Goal: Task Accomplishment & Management: Use online tool/utility

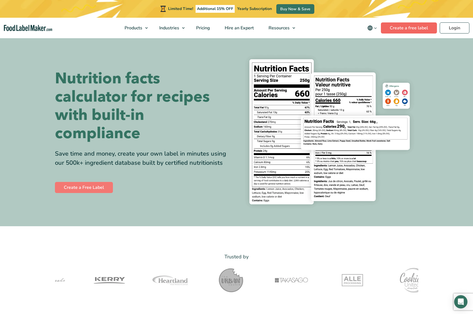
click at [413, 29] on link "Create a free label" at bounding box center [409, 27] width 56 height 11
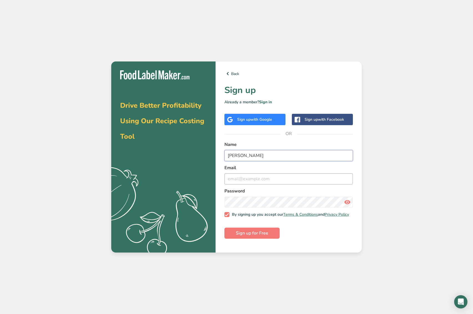
type input "Lisa"
type input "lisa"
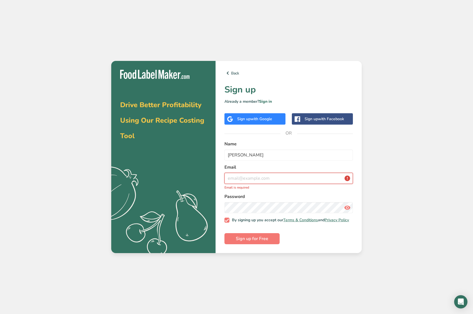
type input "lisa.clarke07@bigpond.com"
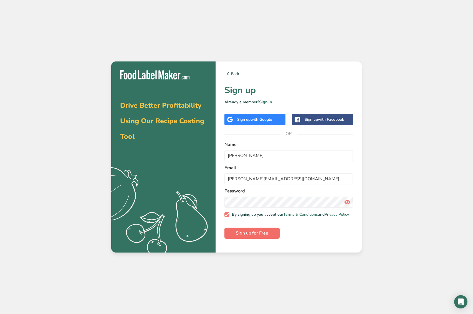
click at [254, 237] on span "Sign up for Free" at bounding box center [252, 233] width 32 height 7
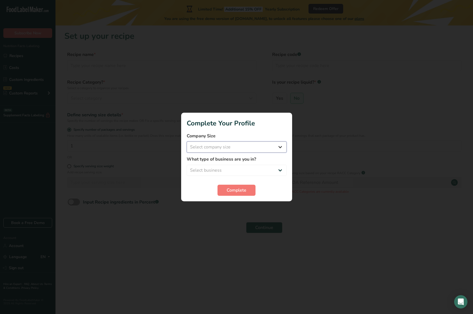
select select "1"
select select "4"
click at [238, 190] on span "Complete" at bounding box center [236, 190] width 20 height 7
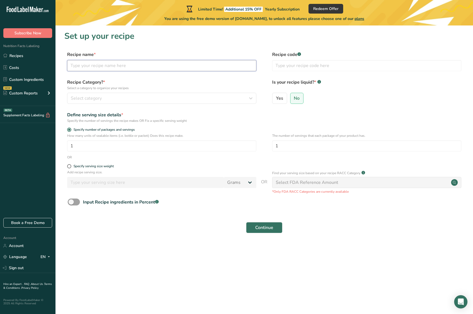
click at [145, 65] on input "text" at bounding box center [161, 65] width 189 height 11
type input "Lasagne"
click at [121, 98] on div "Select category" at bounding box center [160, 98] width 179 height 7
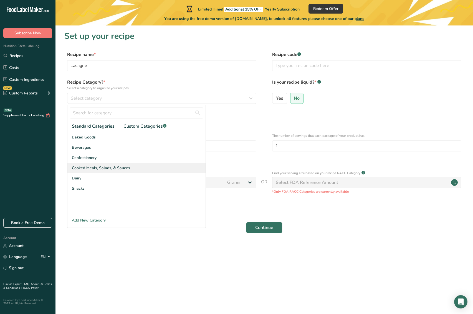
click at [119, 169] on span "Cooked Meals, Salads, & Sauces" at bounding box center [101, 168] width 58 height 6
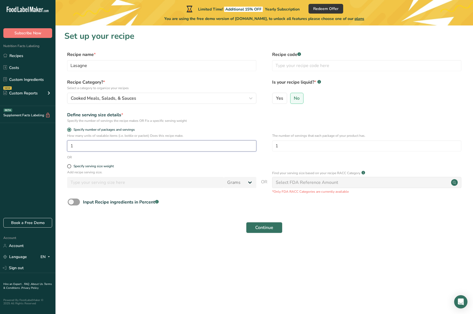
click at [79, 145] on input "1" at bounding box center [161, 146] width 189 height 11
type input "5"
click at [266, 228] on span "Continue" at bounding box center [264, 228] width 18 height 7
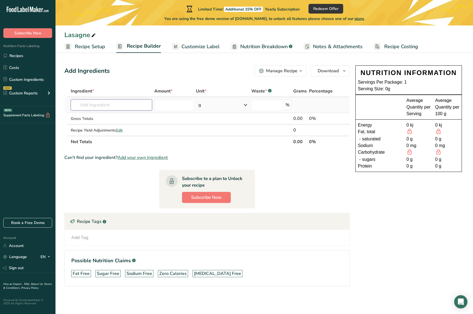
click at [110, 102] on input "text" at bounding box center [111, 105] width 81 height 11
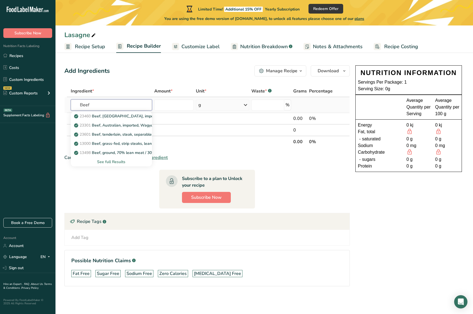
type input "Beef"
click at [109, 161] on div "See full Results" at bounding box center [111, 162] width 72 height 6
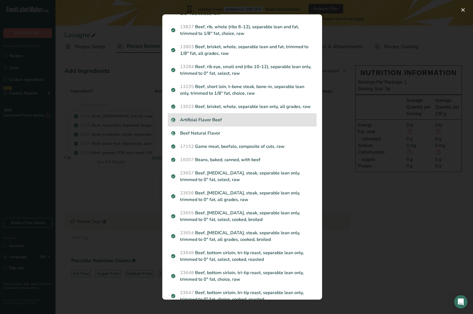
scroll to position [194, 0]
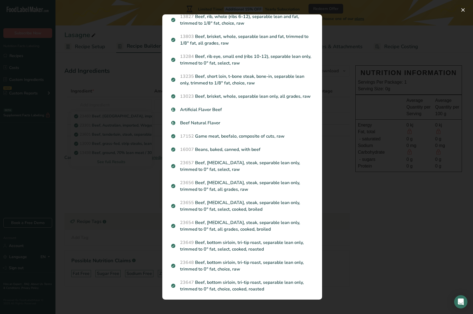
click at [121, 90] on div "Search results modal" at bounding box center [236, 157] width 473 height 314
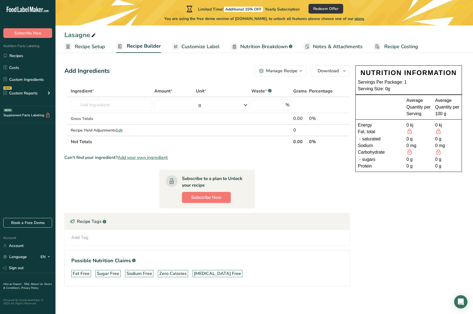
scroll to position [0, 0]
click at [108, 104] on input "text" at bounding box center [111, 105] width 81 height 11
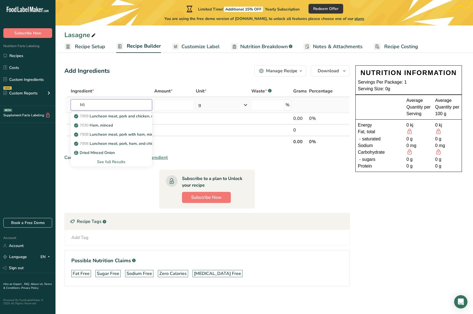
type input "M"
type input "Ground"
click at [119, 113] on link "13498 Beef, ground, 70% lean meat / 30% fat, raw" at bounding box center [111, 116] width 81 height 9
type input "Beef, ground, 70% lean meat / 30% fat, raw"
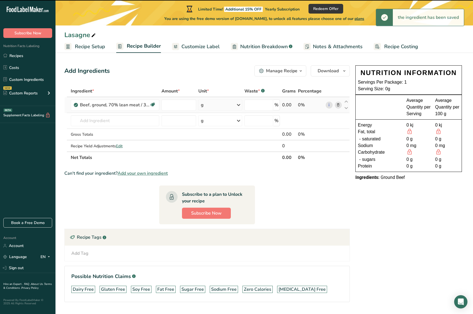
type input "0"
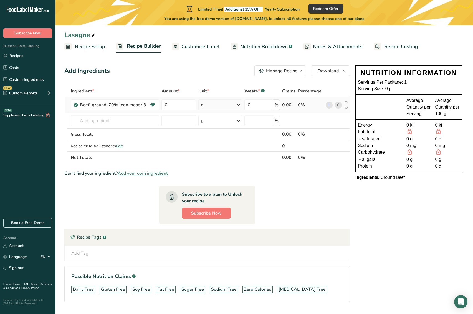
click at [239, 105] on icon at bounding box center [238, 105] width 7 height 10
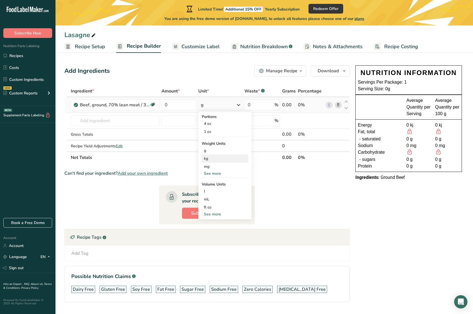
click at [228, 158] on div "kg" at bounding box center [225, 159] width 47 height 8
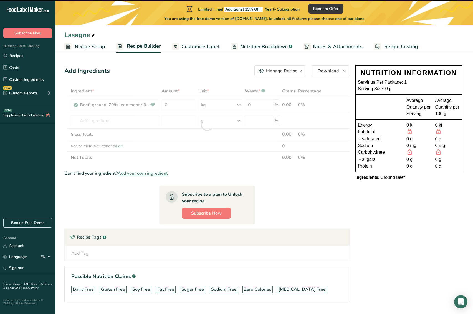
click at [172, 106] on div at bounding box center [206, 124] width 285 height 78
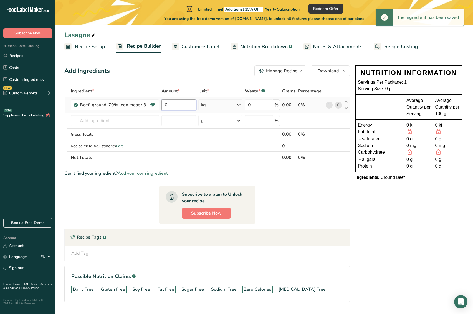
click at [170, 106] on input "0" at bounding box center [178, 105] width 35 height 11
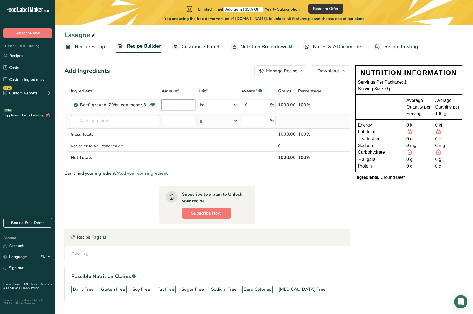
type input "1"
click at [108, 123] on div "Ingredient * Amount * Unit * Waste * .a-a{fill:#347362;}.b-a{fill:#fff;} Grams …" at bounding box center [206, 124] width 285 height 78
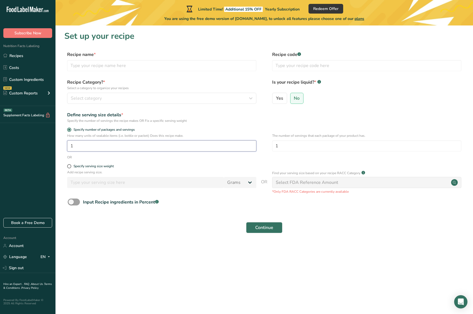
click at [85, 146] on input "1" at bounding box center [161, 146] width 189 height 11
type input "1"
type input "5"
click at [270, 228] on span "Continue" at bounding box center [264, 228] width 18 height 7
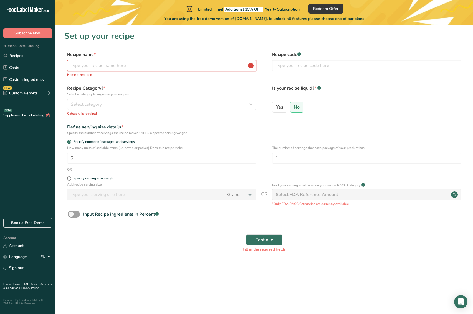
click at [146, 63] on input "text" at bounding box center [161, 65] width 189 height 11
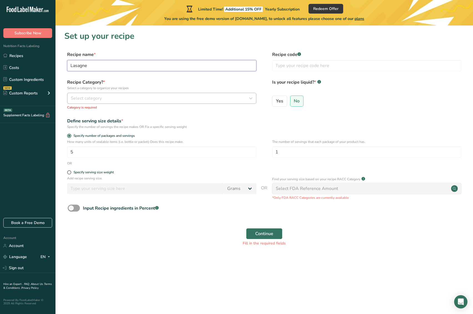
type input "Lasagne"
click at [157, 102] on button "Select category" at bounding box center [161, 98] width 189 height 11
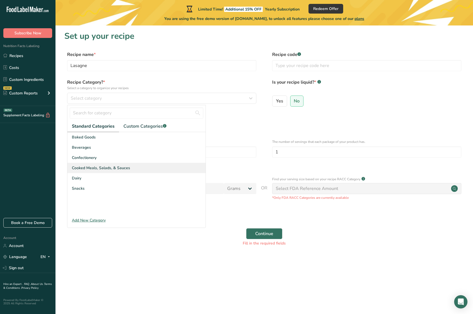
click at [128, 169] on span "Cooked Meals, Salads, & Sauces" at bounding box center [101, 168] width 58 height 6
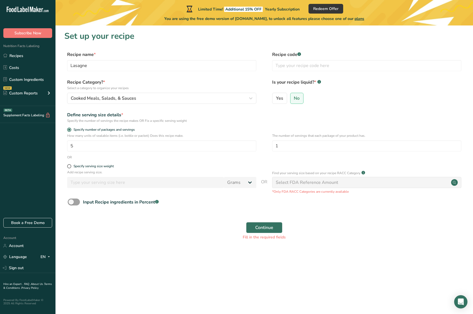
click at [315, 184] on div "Select FDA Reference Amount" at bounding box center [307, 182] width 62 height 7
click at [156, 97] on div "Cooked Meals, Salads, & Sauces" at bounding box center [160, 98] width 179 height 7
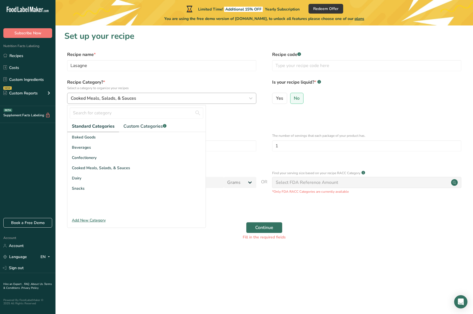
click at [156, 97] on div "Cooked Meals, Salads, & Sauces" at bounding box center [160, 98] width 179 height 7
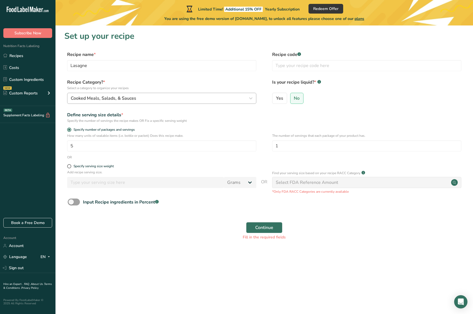
click at [252, 97] on icon "button" at bounding box center [250, 98] width 7 height 10
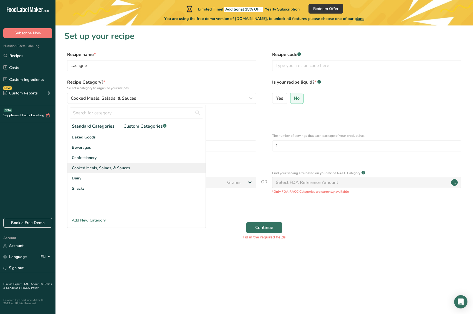
click at [135, 166] on div "Cooked Meals, Salads, & Sauces" at bounding box center [136, 168] width 138 height 10
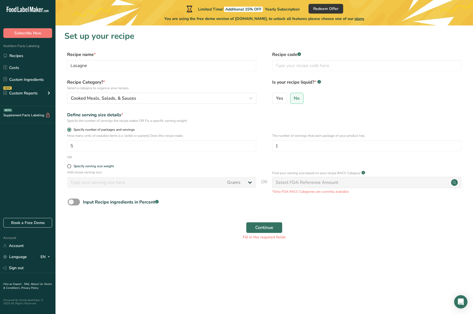
click at [71, 129] on span "Specify number of packages and servings" at bounding box center [102, 130] width 63 height 4
click at [71, 129] on input "Specify number of packages and servings" at bounding box center [69, 130] width 4 height 4
click at [85, 149] on input "5" at bounding box center [161, 146] width 189 height 11
click at [263, 227] on span "Continue" at bounding box center [264, 228] width 18 height 7
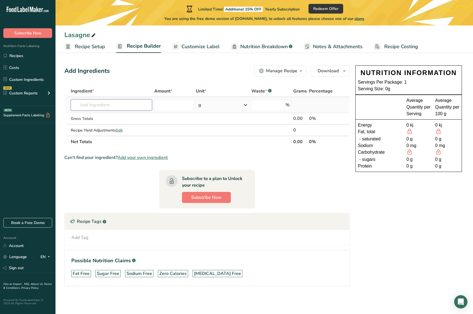
click at [105, 106] on input "text" at bounding box center [111, 105] width 81 height 11
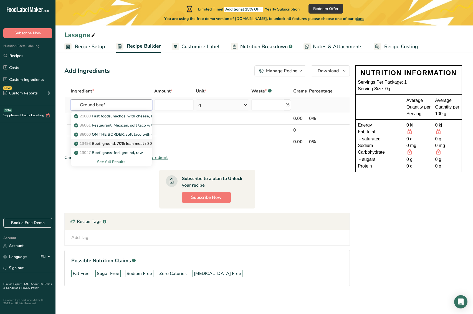
type input "Ground beef"
click at [113, 144] on p "13498 Beef, ground, 70% lean meat / 30% fat, raw" at bounding box center [122, 144] width 95 height 6
type input "Beef, ground, 70% lean meat / 30% fat, raw"
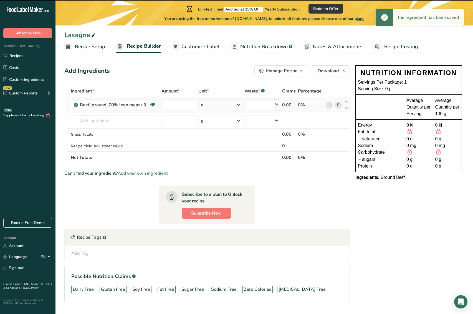
type input "0"
click at [239, 103] on icon at bounding box center [238, 105] width 7 height 10
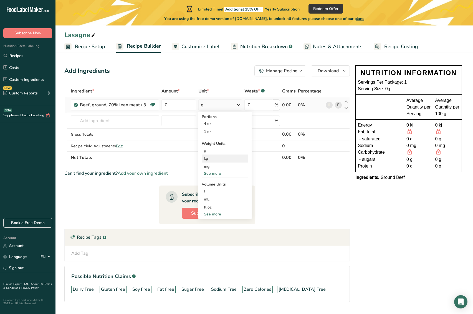
click at [225, 158] on div "kg" at bounding box center [225, 159] width 47 height 8
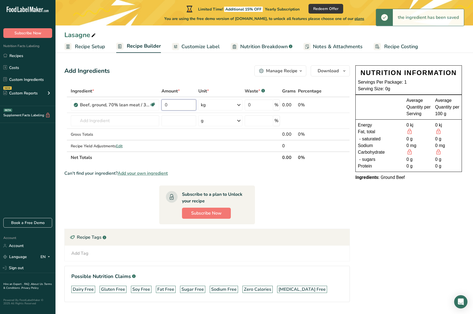
click at [177, 106] on input "0" at bounding box center [178, 105] width 35 height 11
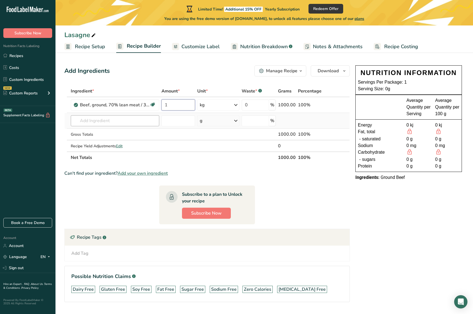
type input "1"
click at [93, 118] on div "Ingredient * Amount * Unit * Waste * .a-a{fill:#347362;}.b-a{fill:#fff;} Grams …" at bounding box center [206, 124] width 285 height 78
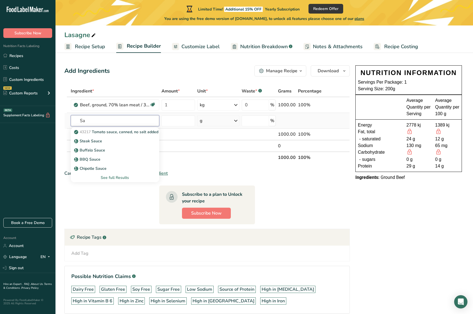
type input "S"
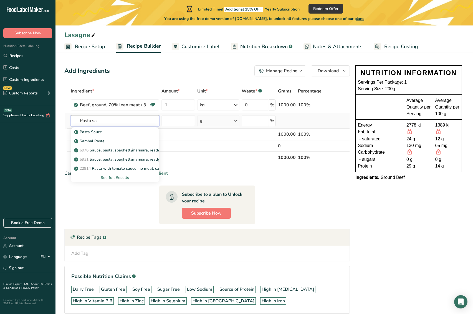
type input "Pasta sa"
click at [113, 179] on div "See full Results" at bounding box center [115, 178] width 80 height 6
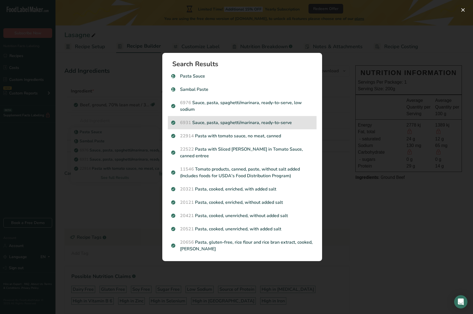
click at [237, 126] on p "6931 Sauce, pasta, spaghetti/marinara, ready-to-serve" at bounding box center [242, 122] width 142 height 7
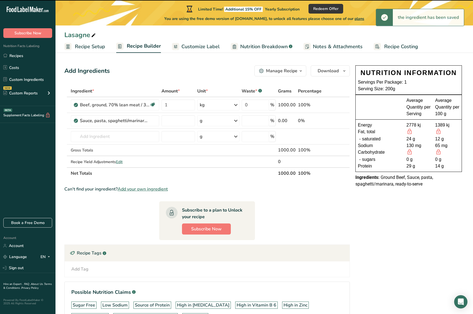
type input "0"
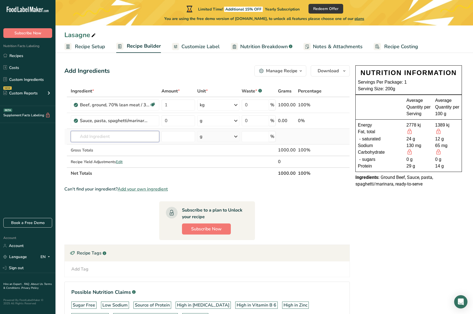
click at [120, 137] on input "text" at bounding box center [115, 136] width 88 height 11
type input "P"
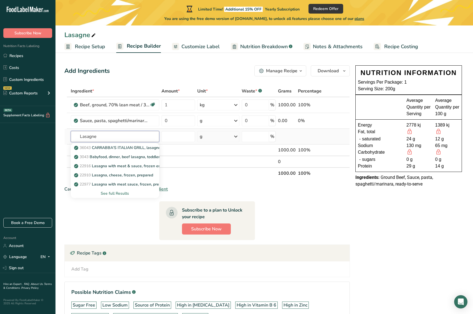
type input "Lasagne"
click at [121, 195] on div "See full Results" at bounding box center [115, 194] width 80 height 6
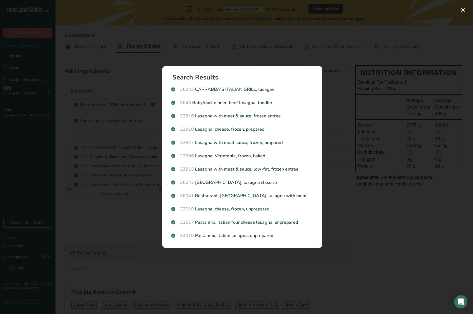
click at [124, 203] on div "Search results modal" at bounding box center [236, 157] width 473 height 314
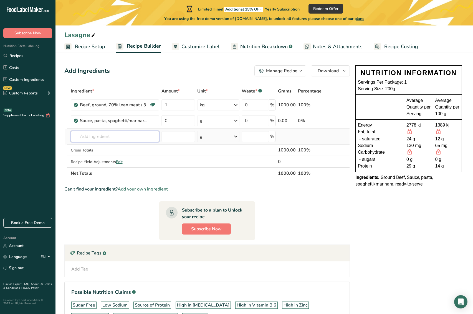
click at [109, 138] on input "text" at bounding box center [115, 136] width 88 height 11
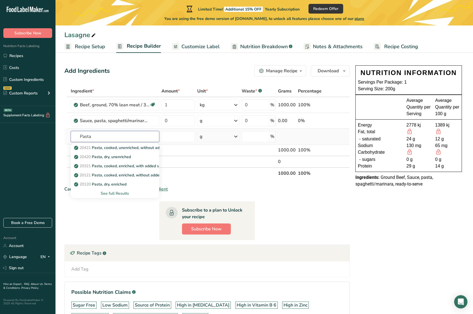
type input "Pasta"
click at [119, 195] on div "See full Results" at bounding box center [115, 194] width 80 height 6
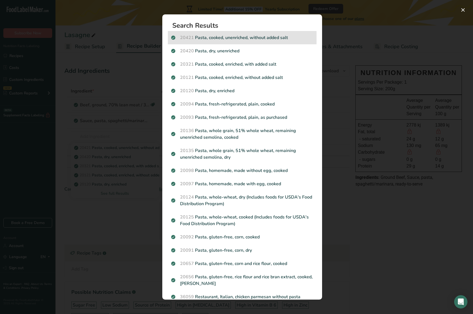
click at [253, 38] on p "20421 Pasta, cooked, unenriched, without added salt" at bounding box center [242, 37] width 142 height 7
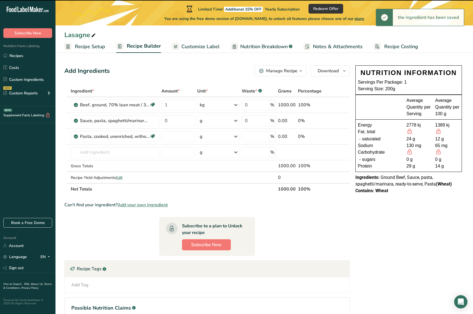
type input "0"
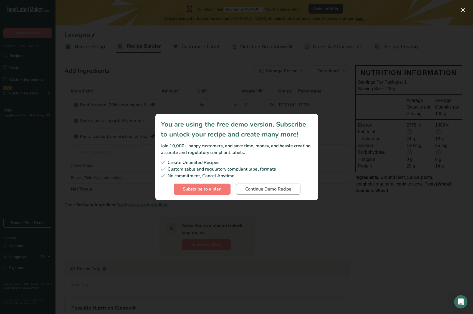
click at [268, 187] on span "Continue Demo Recipe" at bounding box center [268, 189] width 46 height 7
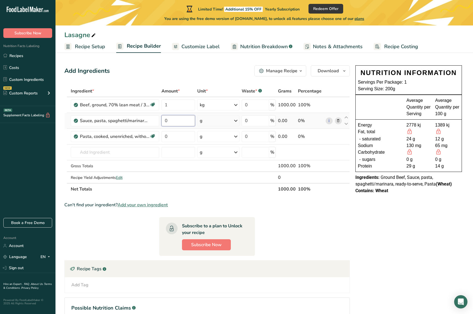
click at [182, 121] on input "0" at bounding box center [178, 120] width 34 height 11
type input "1"
click at [237, 122] on div "Ingredient * Amount * Unit * Waste * .a-a{fill:#347362;}.b-a{fill:#fff;} Grams …" at bounding box center [206, 140] width 285 height 110
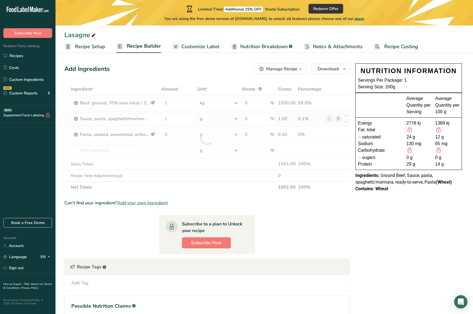
scroll to position [3, 0]
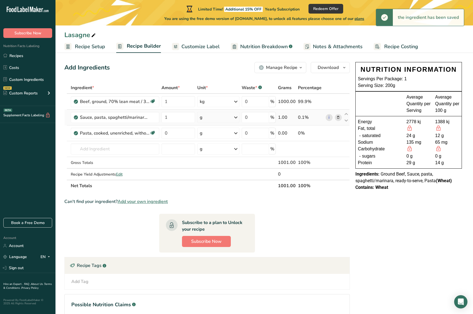
click at [235, 117] on icon at bounding box center [235, 118] width 7 height 10
click at [221, 164] on div "kg" at bounding box center [223, 163] width 47 height 8
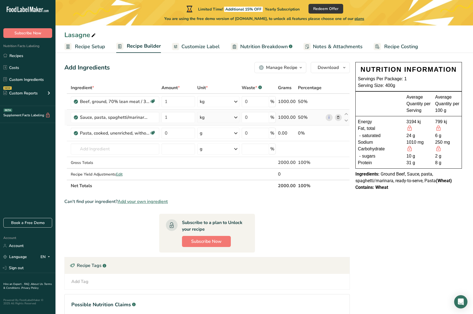
click at [236, 118] on icon at bounding box center [235, 118] width 7 height 10
click at [214, 155] on div "g" at bounding box center [223, 155] width 47 height 8
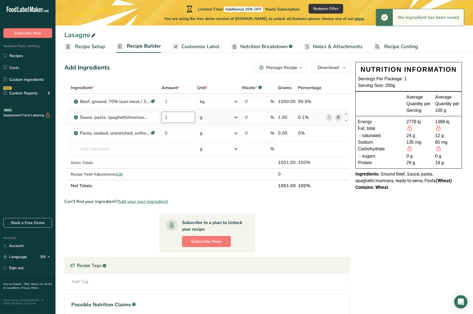
click at [172, 119] on input "1" at bounding box center [178, 117] width 34 height 11
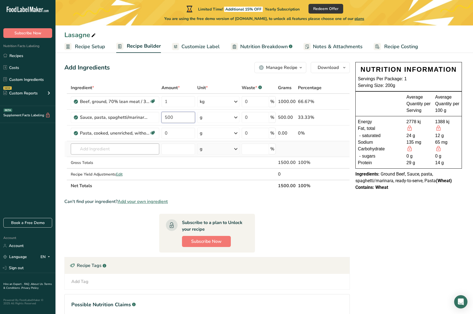
type input "500"
click at [141, 147] on div "Ingredient * Amount * Unit * Waste * .a-a{fill:#347362;}.b-a{fill:#fff;} Grams …" at bounding box center [206, 137] width 285 height 110
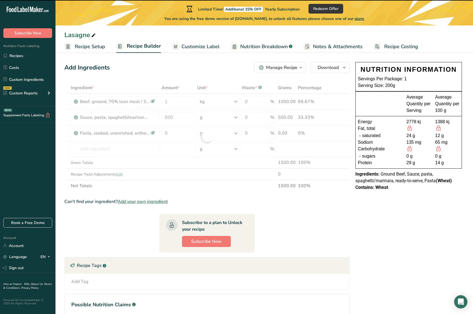
click at [171, 131] on div at bounding box center [206, 137] width 285 height 110
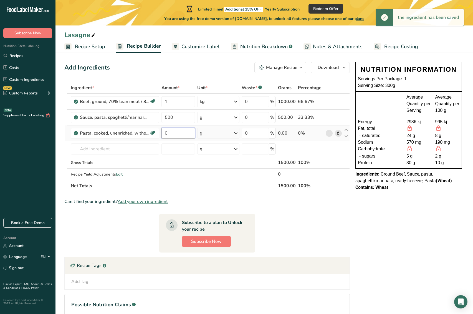
click at [172, 133] on input "0" at bounding box center [178, 133] width 34 height 11
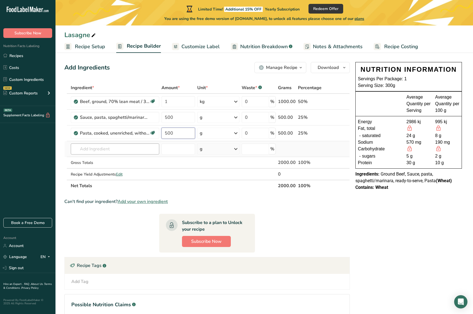
type input "500"
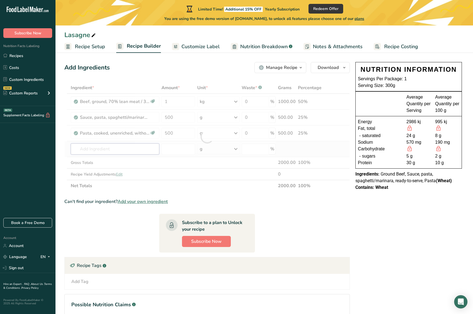
click at [103, 152] on div "Ingredient * Amount * Unit * Waste * .a-a{fill:#347362;}.b-a{fill:#fff;} Grams …" at bounding box center [206, 137] width 285 height 110
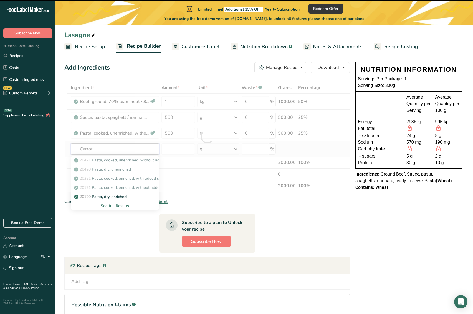
type input "Carrots"
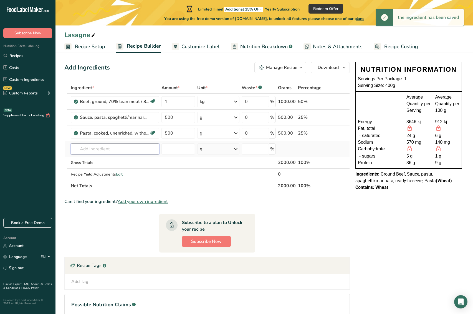
click at [90, 152] on input "text" at bounding box center [115, 149] width 88 height 11
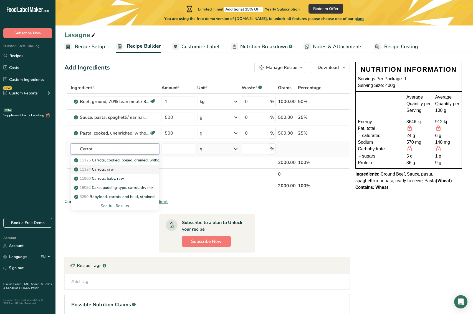
type input "Carrot"
click at [106, 172] on p "11124 Carrots, raw" at bounding box center [94, 170] width 39 height 6
type input "Carrots, raw"
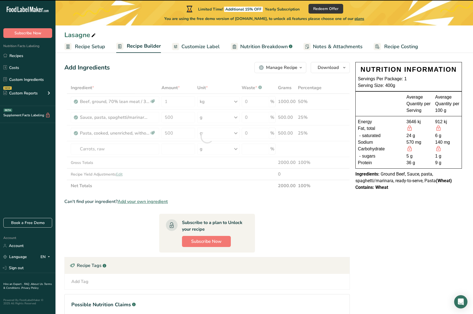
type input "0"
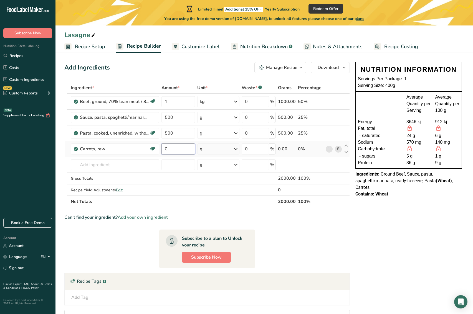
click at [182, 149] on input "0" at bounding box center [178, 149] width 34 height 11
type input "200"
click at [124, 165] on div "Ingredient * Amount * Unit * Waste * .a-a{fill:#347362;}.b-a{fill:#fff;} Grams …" at bounding box center [206, 145] width 285 height 126
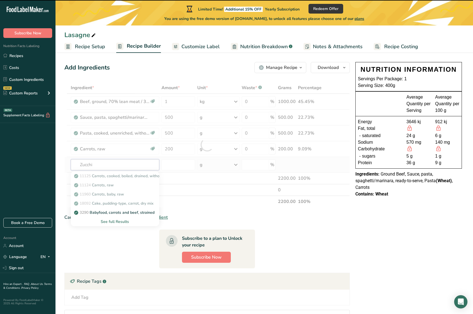
type input "Zucchin"
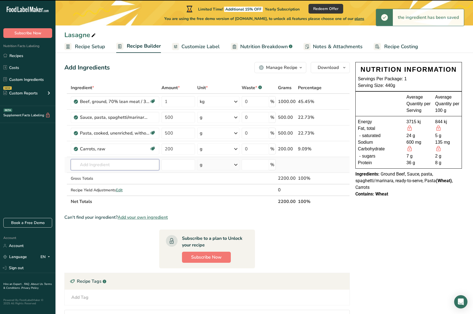
type input "i"
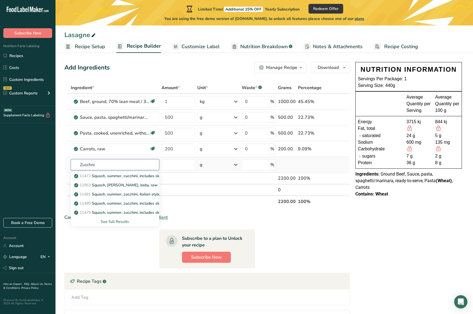
type input "Zucchini"
drag, startPoint x: 124, startPoint y: 165, endPoint x: 152, endPoint y: 176, distance: 29.5
click at [152, 176] on p "11477 Squash, summer, zucchini, includes skin, raw" at bounding box center [123, 176] width 96 height 6
type input "Squash, summer, zucchini, includes skin, raw"
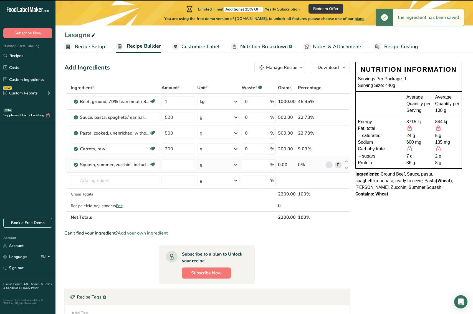
type input "0"
click at [182, 167] on input "0" at bounding box center [178, 164] width 34 height 11
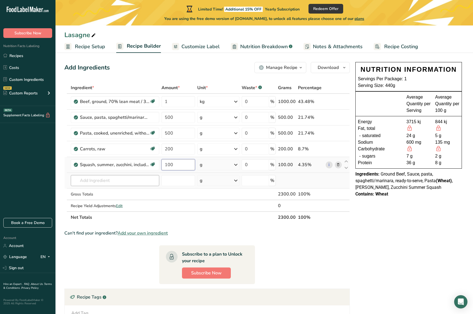
type input "100"
click at [119, 182] on input "text" at bounding box center [115, 180] width 88 height 11
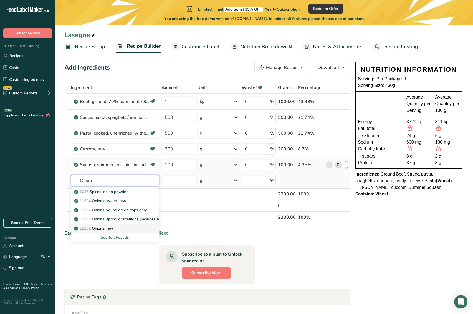
type input "Onion"
click at [106, 229] on p "11282 Onions, raw" at bounding box center [94, 229] width 38 height 6
type input "Onions, raw"
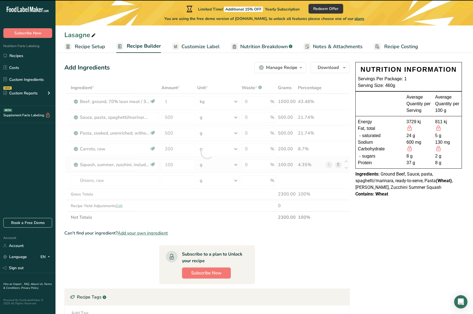
type input "0"
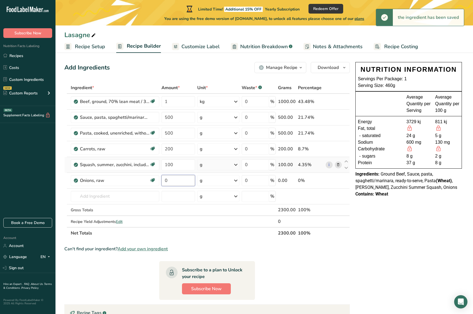
click at [169, 180] on input "0" at bounding box center [178, 180] width 34 height 11
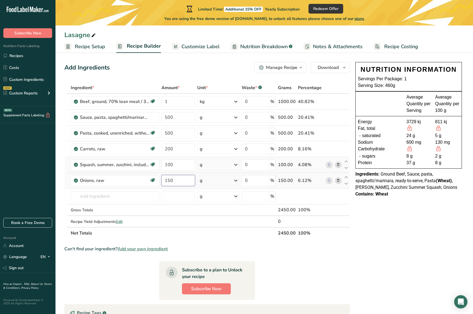
type input "150"
click at [114, 196] on input "text" at bounding box center [115, 196] width 88 height 11
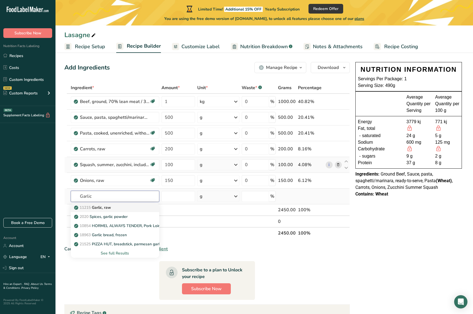
type input "Garlic"
click at [101, 210] on p "11215 Garlic, raw" at bounding box center [93, 208] width 36 height 6
type input "Garlic, raw"
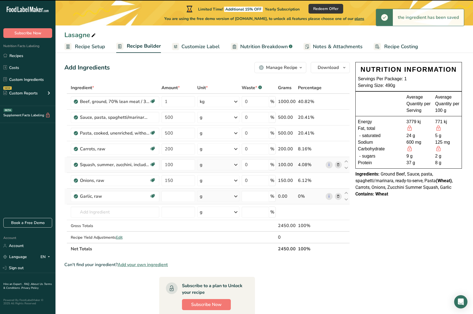
type input "0"
click at [182, 197] on input "0" at bounding box center [178, 196] width 34 height 11
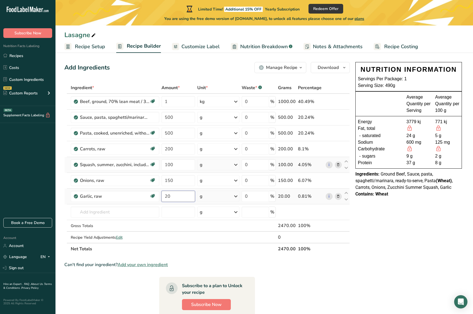
type input "20"
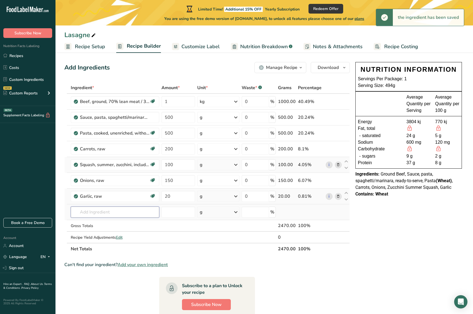
click at [101, 210] on input "text" at bounding box center [115, 212] width 88 height 11
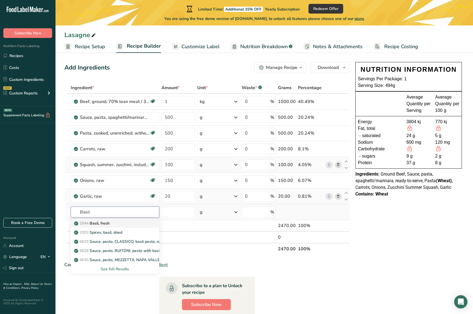
type input "Basil"
click at [109, 226] on link "2044 Basil, fresh" at bounding box center [115, 223] width 88 height 9
type input "Basil, fresh"
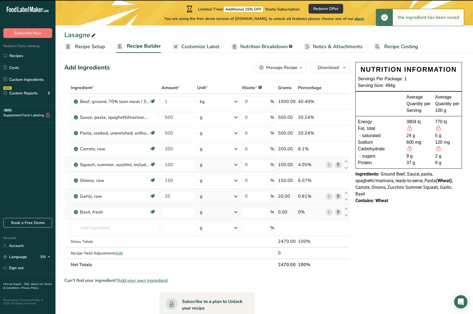
type input "0"
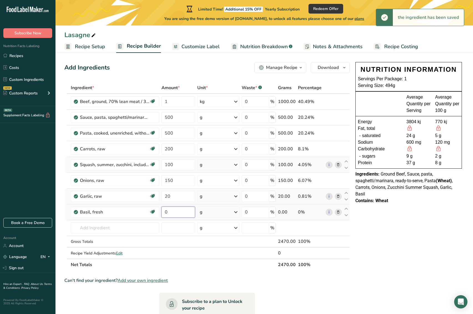
click at [178, 210] on input "0" at bounding box center [178, 212] width 34 height 11
type input "10"
click at [106, 229] on input "text" at bounding box center [115, 228] width 88 height 11
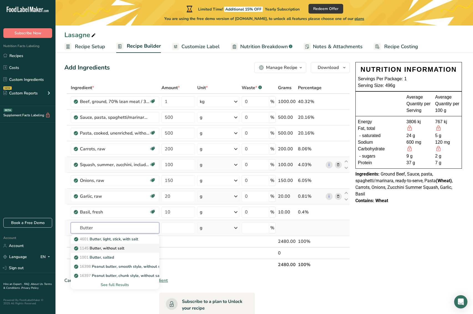
type input "Butter"
click at [109, 248] on p "1145 Butter, without salt" at bounding box center [99, 249] width 49 height 6
type input "Butter, without salt"
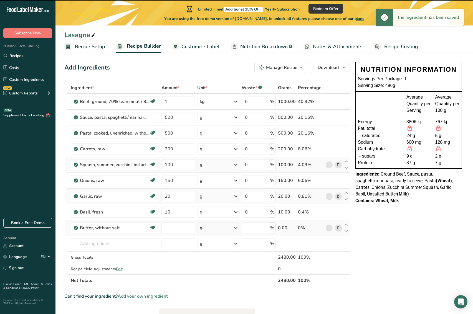
type input "0"
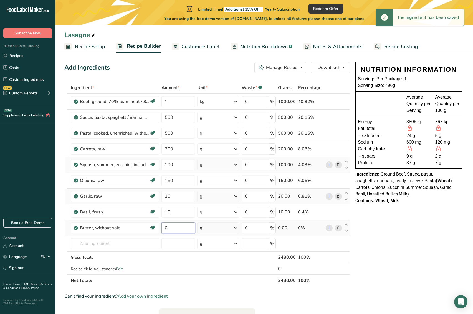
click at [184, 229] on input "0" at bounding box center [178, 228] width 34 height 11
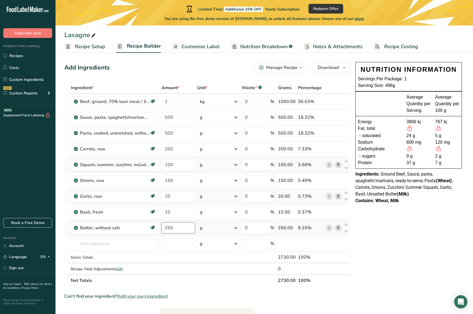
type input "250"
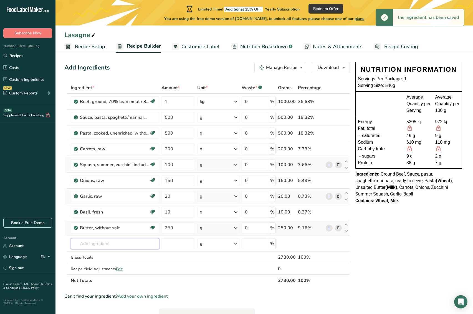
click at [113, 244] on input "text" at bounding box center [115, 243] width 88 height 11
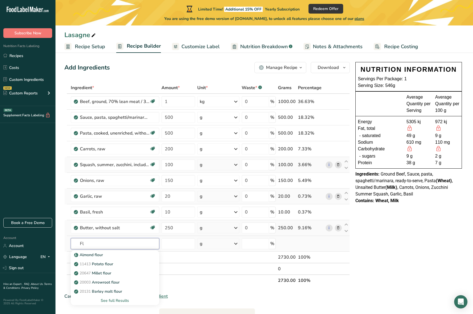
type input "F"
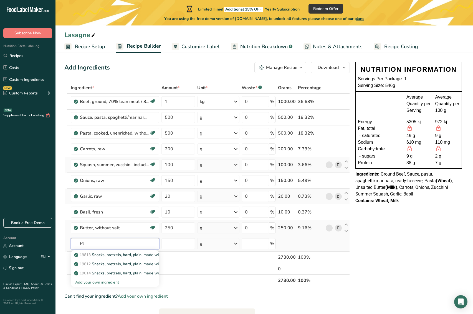
type input "P"
type input "Wheat flour"
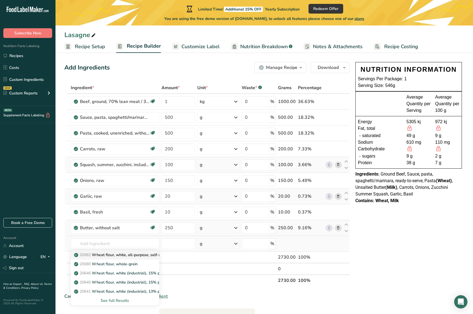
drag, startPoint x: 113, startPoint y: 244, endPoint x: 138, endPoint y: 255, distance: 26.9
click at [138, 255] on p "20082 Wheat flour, white, all-purpose, self-rising, enriched" at bounding box center [130, 255] width 110 height 6
type input "Wheat flour, white, all-purpose, self-rising, enriched"
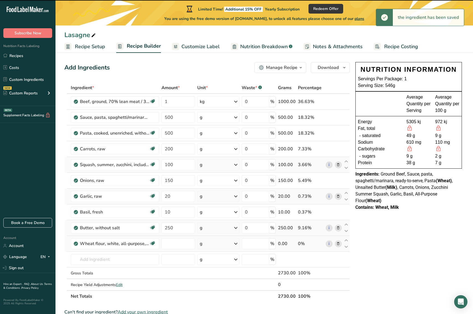
type input "0"
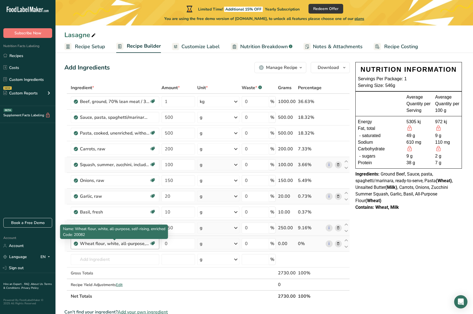
click at [129, 245] on div "Wheat flour, white, all-purpose, self-rising, enriched" at bounding box center [114, 244] width 69 height 7
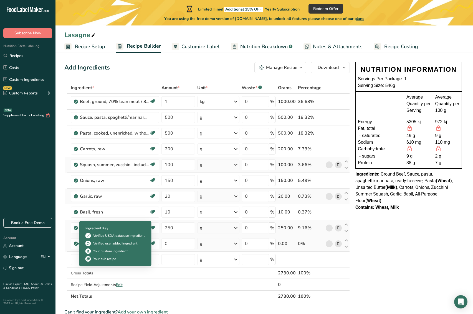
click at [74, 244] on icon at bounding box center [75, 243] width 3 height 5
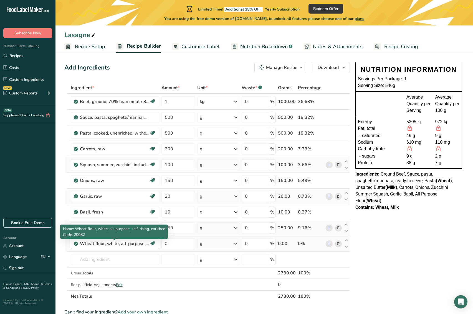
click at [146, 244] on div "Wheat flour, white, all-purpose, self-rising, enriched" at bounding box center [114, 244] width 69 height 7
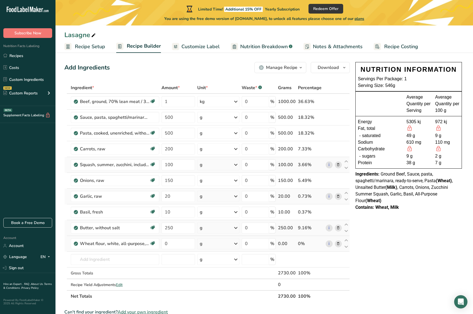
click at [338, 243] on icon at bounding box center [338, 244] width 4 height 6
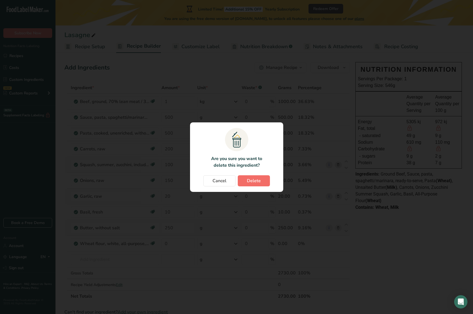
click at [249, 181] on span "Delete" at bounding box center [254, 181] width 14 height 7
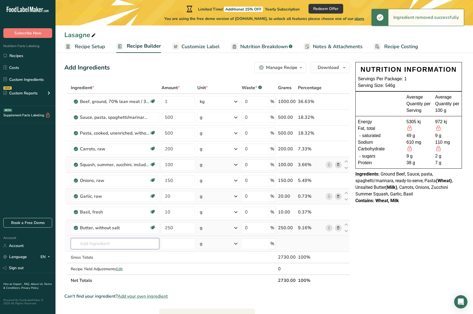
click at [110, 246] on input "text" at bounding box center [115, 243] width 88 height 11
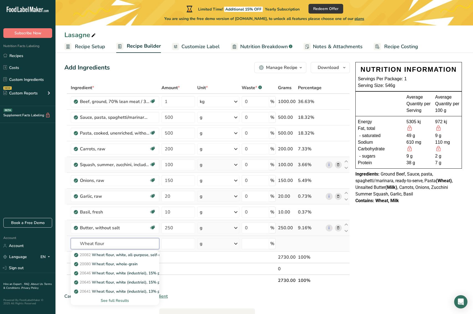
type input "Wheat flour"
click at [123, 303] on div "See full Results" at bounding box center [115, 301] width 80 height 6
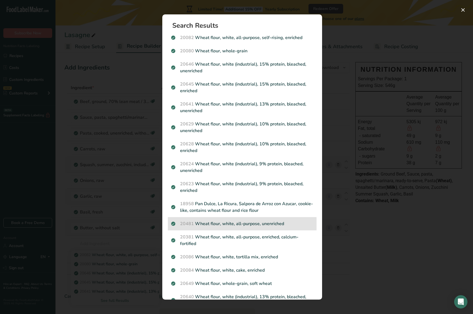
click at [269, 225] on p "20481 Wheat flour, white, all-purpose, unenriched" at bounding box center [242, 224] width 142 height 7
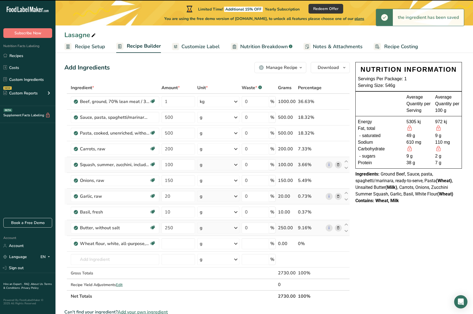
type input "0"
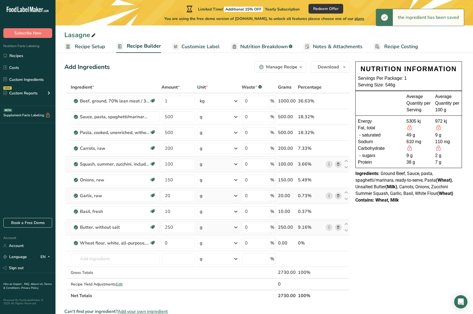
scroll to position [4, 0]
click at [185, 243] on input "0" at bounding box center [178, 243] width 34 height 11
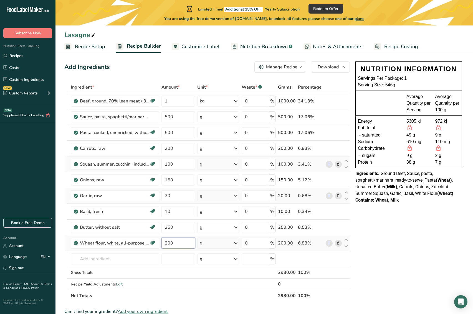
type input "200"
click at [122, 257] on input "text" at bounding box center [115, 259] width 88 height 11
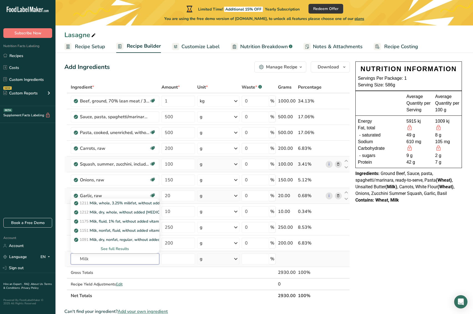
type input "Milk"
click at [126, 249] on div "See full Results" at bounding box center [115, 249] width 80 height 6
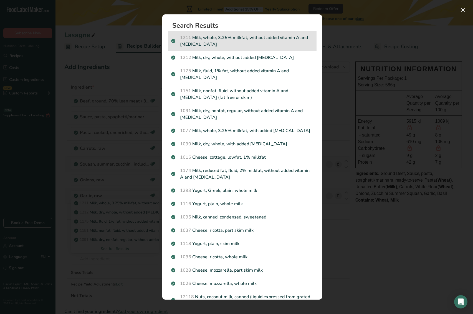
click at [251, 39] on p "1211 Milk, whole, 3.25% milkfat, without added vitamin A and vitamin D" at bounding box center [242, 40] width 142 height 13
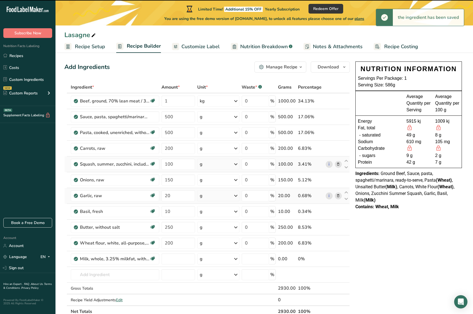
type input "0"
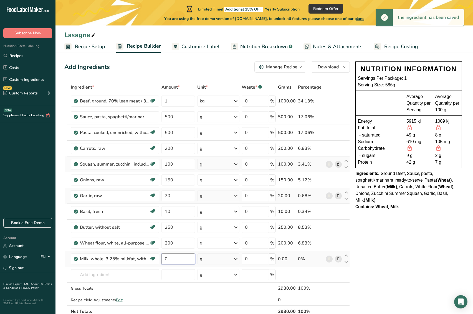
click at [184, 256] on input "0" at bounding box center [178, 259] width 34 height 11
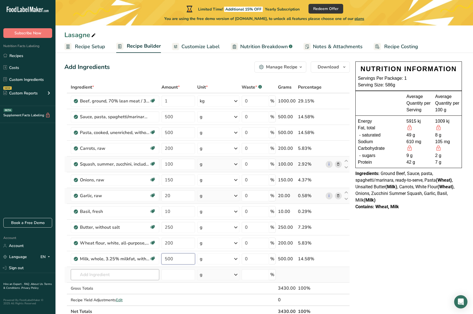
type input "500"
click at [143, 280] on div "Ingredient * Amount * Unit * Waste * .a-a{fill:#347362;}.b-a{fill:#fff;} Grams …" at bounding box center [206, 199] width 285 height 236
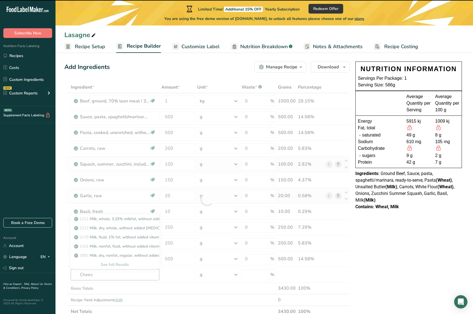
type input "Cheese"
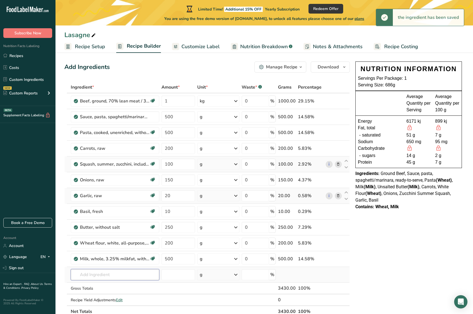
click at [142, 276] on input "text" at bounding box center [115, 274] width 88 height 11
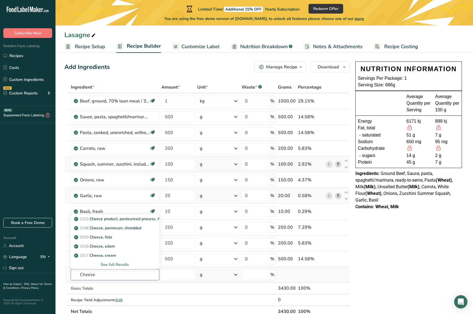
type input "Cheese"
click at [128, 264] on div "See full Results" at bounding box center [115, 265] width 80 height 6
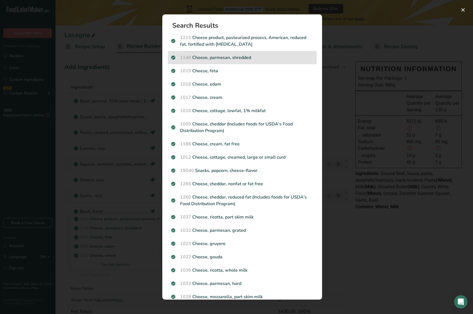
click at [246, 58] on p "1146 Cheese, parmesan, shredded" at bounding box center [242, 57] width 142 height 7
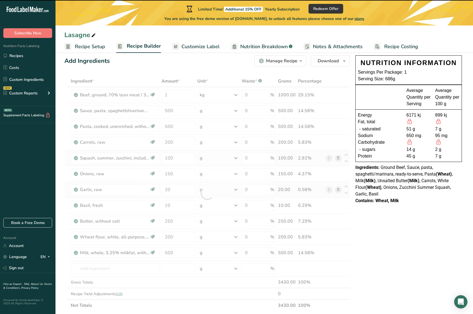
scroll to position [11, 0]
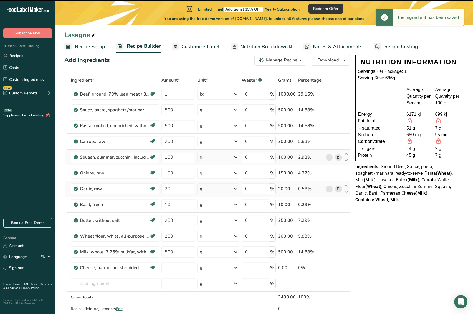
type input "0"
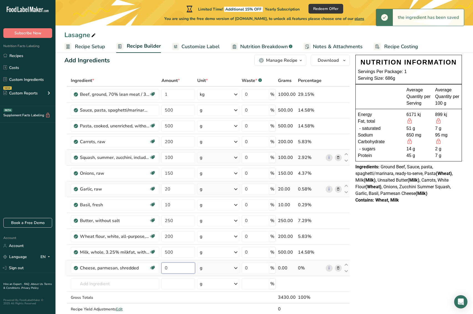
click at [180, 269] on input "0" at bounding box center [178, 268] width 34 height 11
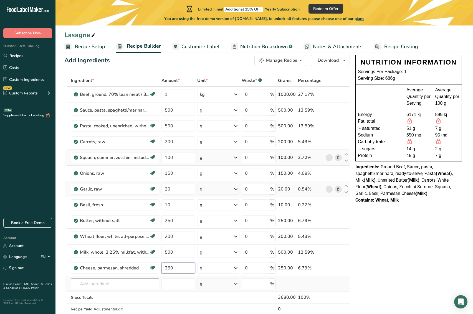
type input "250"
click at [133, 286] on div "Ingredient * Amount * Unit * Waste * .a-a{fill:#347362;}.b-a{fill:#fff;} Grams …" at bounding box center [206, 201] width 285 height 252
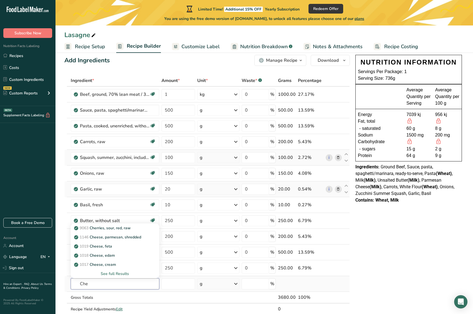
click at [144, 286] on input "Che" at bounding box center [115, 284] width 88 height 11
type input "Cheese"
click at [125, 275] on div "See full Results" at bounding box center [115, 274] width 80 height 6
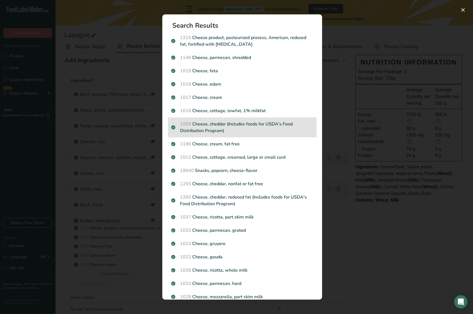
click at [226, 124] on p "1009 Cheese, cheddar (Includes foods for USDA's Food Distribution Program)" at bounding box center [242, 127] width 142 height 13
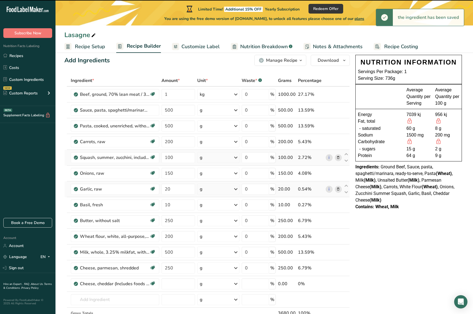
type input "0"
click at [171, 285] on input "0" at bounding box center [178, 284] width 34 height 11
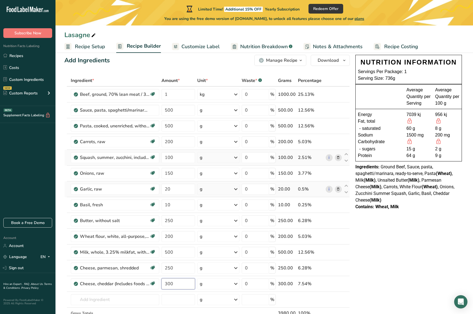
type input "300"
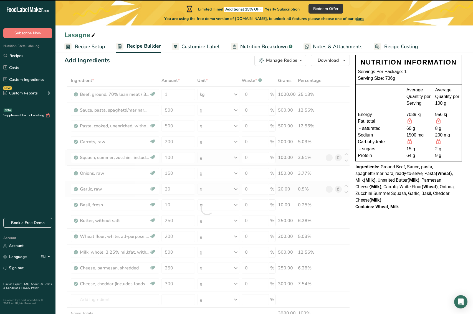
click at [140, 297] on div at bounding box center [206, 209] width 285 height 268
